Goal: Browse casually: Explore the website without a specific task or goal

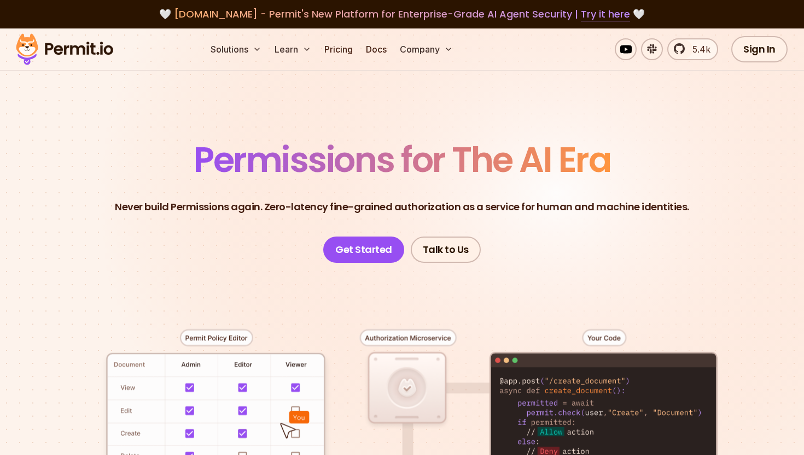
click at [281, 164] on span "Permissions for The AI Era" at bounding box center [402, 159] width 417 height 49
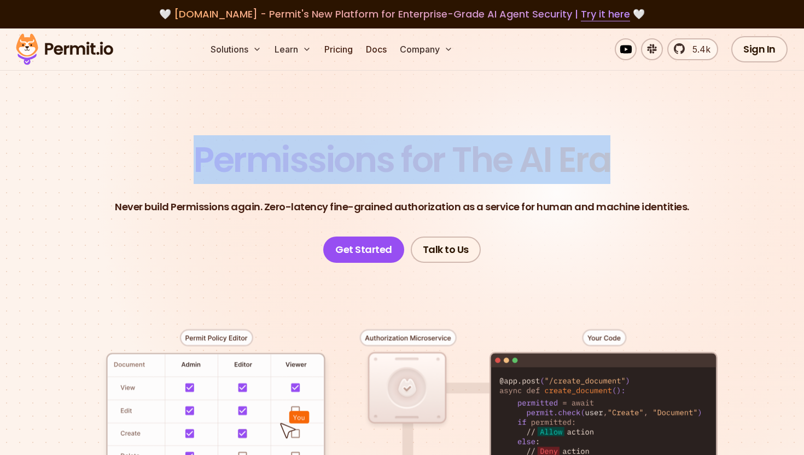
drag, startPoint x: 281, startPoint y: 164, endPoint x: 588, endPoint y: 179, distance: 307.3
click at [588, 179] on span "Permissions for The AI Era" at bounding box center [402, 159] width 417 height 49
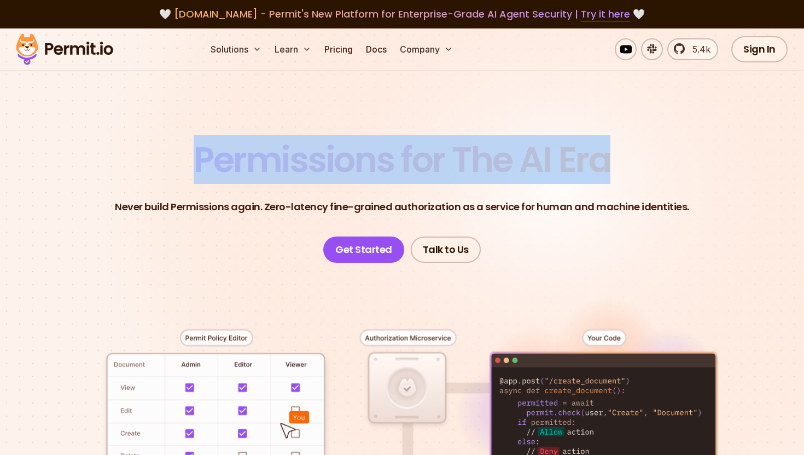
click at [235, 164] on span "Permissions for The AI Era" at bounding box center [402, 159] width 417 height 49
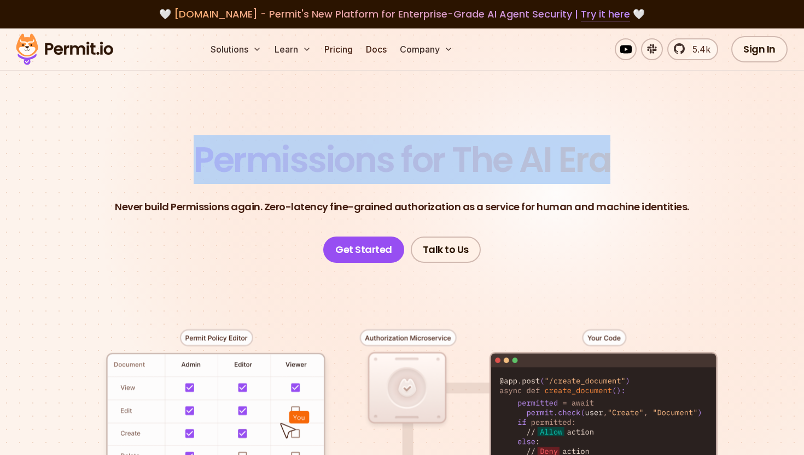
drag, startPoint x: 235, startPoint y: 164, endPoint x: 572, endPoint y: 170, distance: 337.0
click at [572, 170] on span "Permissions for The AI Era" at bounding box center [402, 159] width 417 height 49
click at [417, 148] on span "Permissions for The AI Era" at bounding box center [402, 159] width 417 height 49
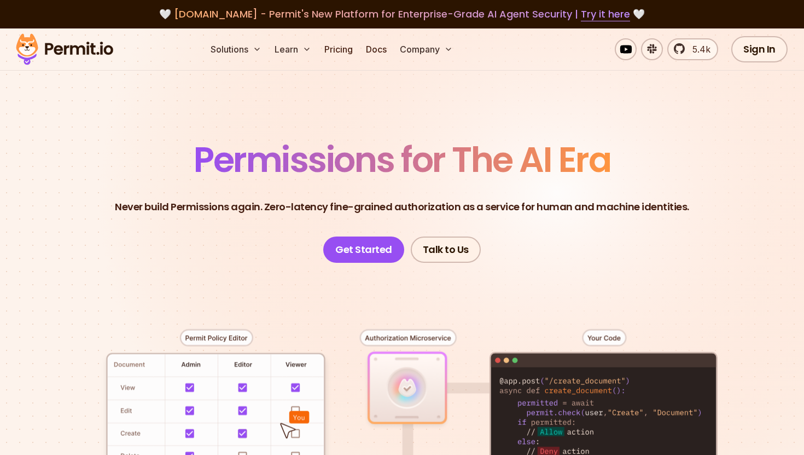
click at [387, 164] on span "Permissions for The AI Era" at bounding box center [402, 159] width 417 height 49
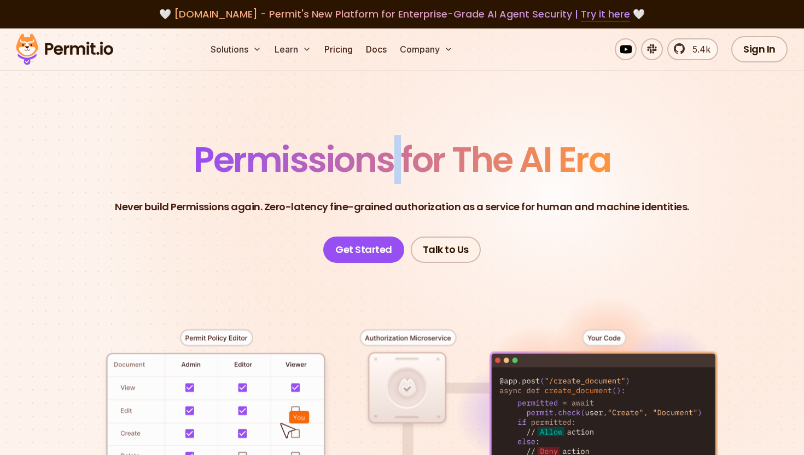
click at [399, 162] on span "Permissions for The AI Era" at bounding box center [402, 159] width 417 height 49
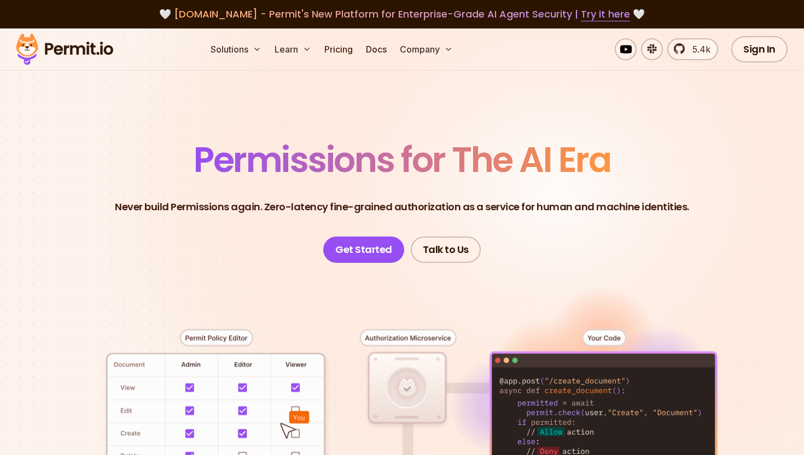
click at [398, 162] on span "Permissions for The AI Era" at bounding box center [402, 159] width 417 height 49
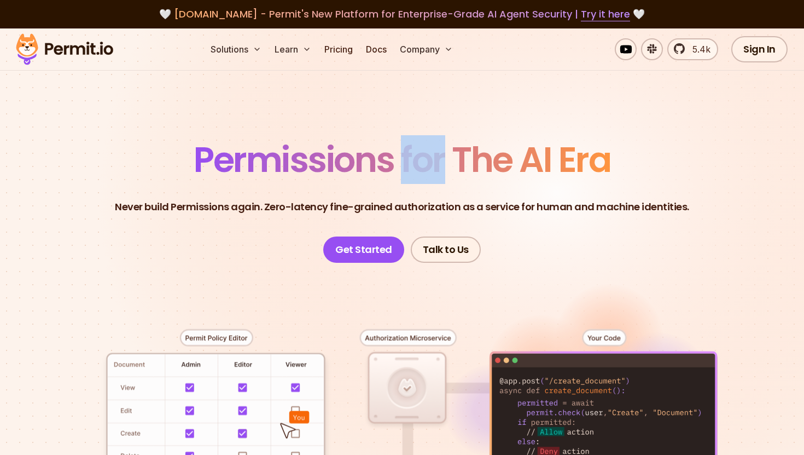
click at [398, 162] on span "Permissions for The AI Era" at bounding box center [402, 159] width 417 height 49
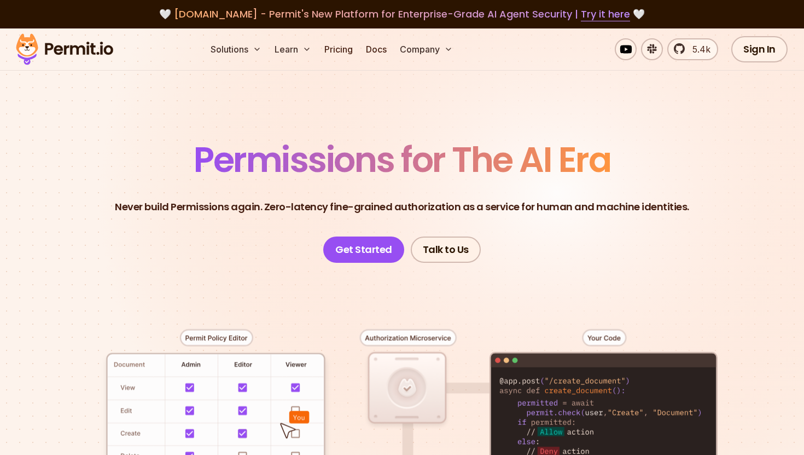
click at [394, 161] on span "Permissions for The AI Era" at bounding box center [402, 159] width 417 height 49
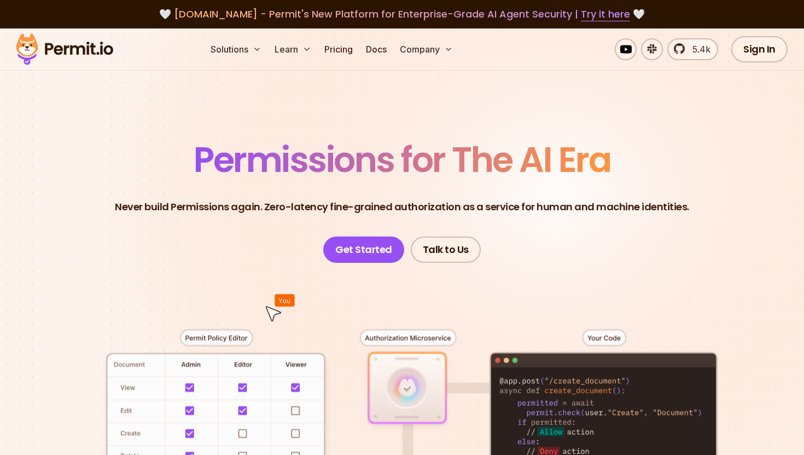
click at [319, 165] on span "Permissions for The AI Era" at bounding box center [402, 159] width 417 height 49
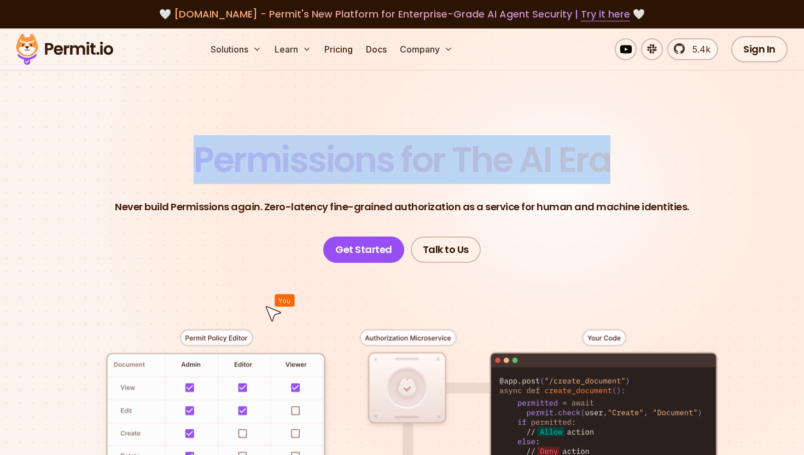
drag, startPoint x: 319, startPoint y: 165, endPoint x: 560, endPoint y: 165, distance: 240.7
click at [560, 165] on span "Permissions for The AI Era" at bounding box center [402, 159] width 417 height 49
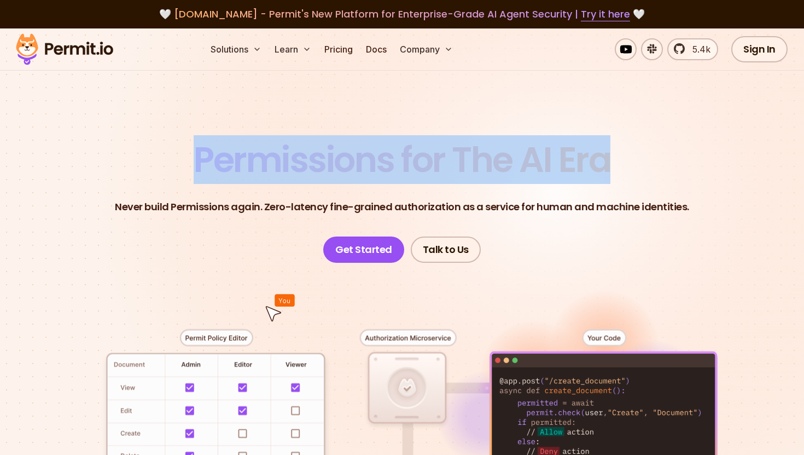
click at [265, 166] on span "Permissions for The AI Era" at bounding box center [402, 159] width 417 height 49
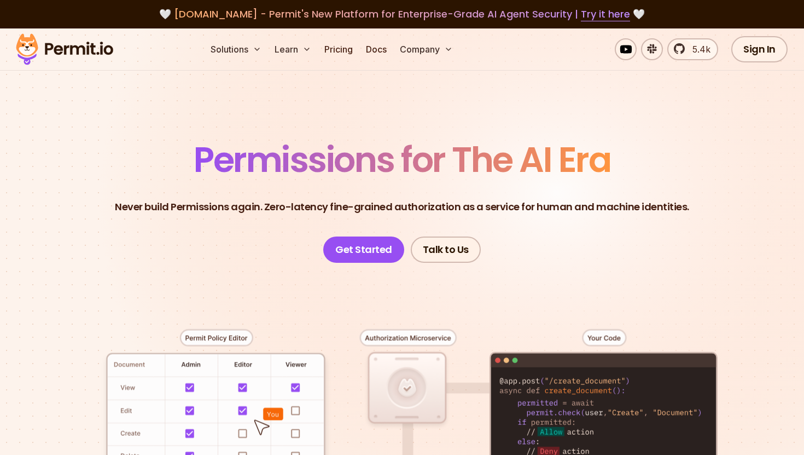
click at [276, 165] on span "Permissions for The AI Era" at bounding box center [402, 159] width 417 height 49
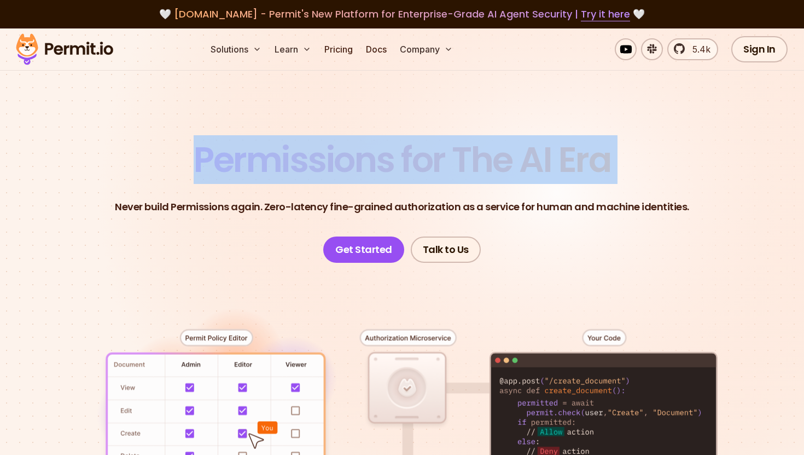
drag, startPoint x: 276, startPoint y: 165, endPoint x: 602, endPoint y: 164, distance: 326.6
click at [602, 164] on span "Permissions for The AI Era" at bounding box center [402, 159] width 417 height 49
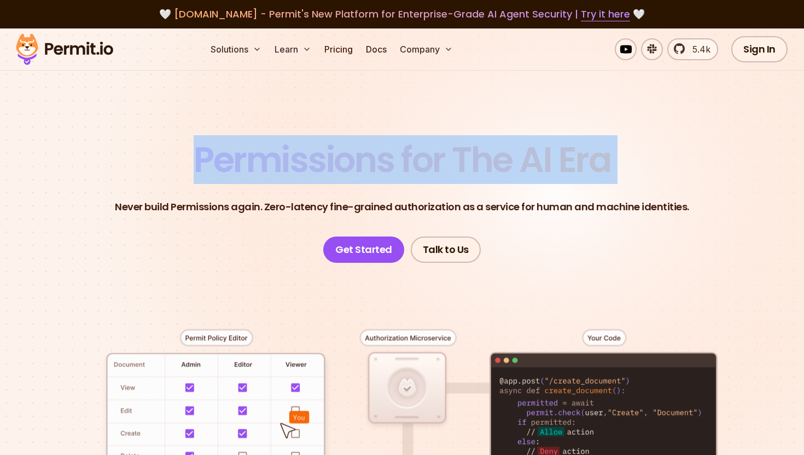
click at [242, 156] on span "Permissions for The AI Era" at bounding box center [402, 159] width 417 height 49
drag, startPoint x: 242, startPoint y: 156, endPoint x: 113, endPoint y: 166, distance: 130.0
click at [113, 166] on header "Permissions for The AI Era Never build Permissions again. Zero-latency fine-gra…" at bounding box center [402, 202] width 752 height 120
click at [188, 161] on header "Permissions for The AI Era Never build Permissions again. Zero-latency fine-gra…" at bounding box center [402, 202] width 752 height 120
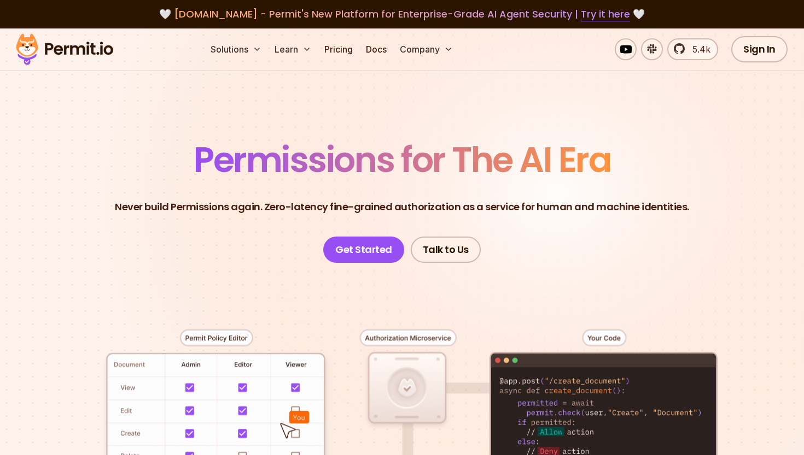
click at [231, 158] on span "Permissions for The AI Era" at bounding box center [402, 159] width 417 height 49
click at [692, 48] on span "5.4k" at bounding box center [698, 49] width 25 height 13
